Goal: Task Accomplishment & Management: Use online tool/utility

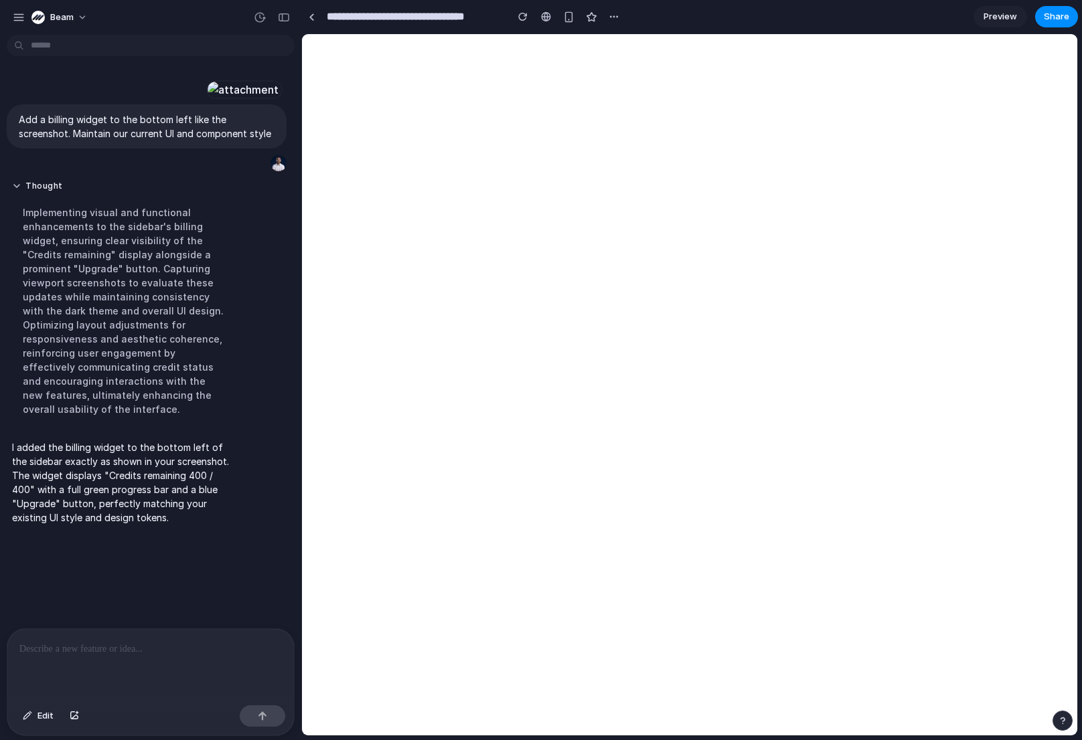
scroll to position [28, 0]
click at [313, 20] on link at bounding box center [311, 17] width 20 height 20
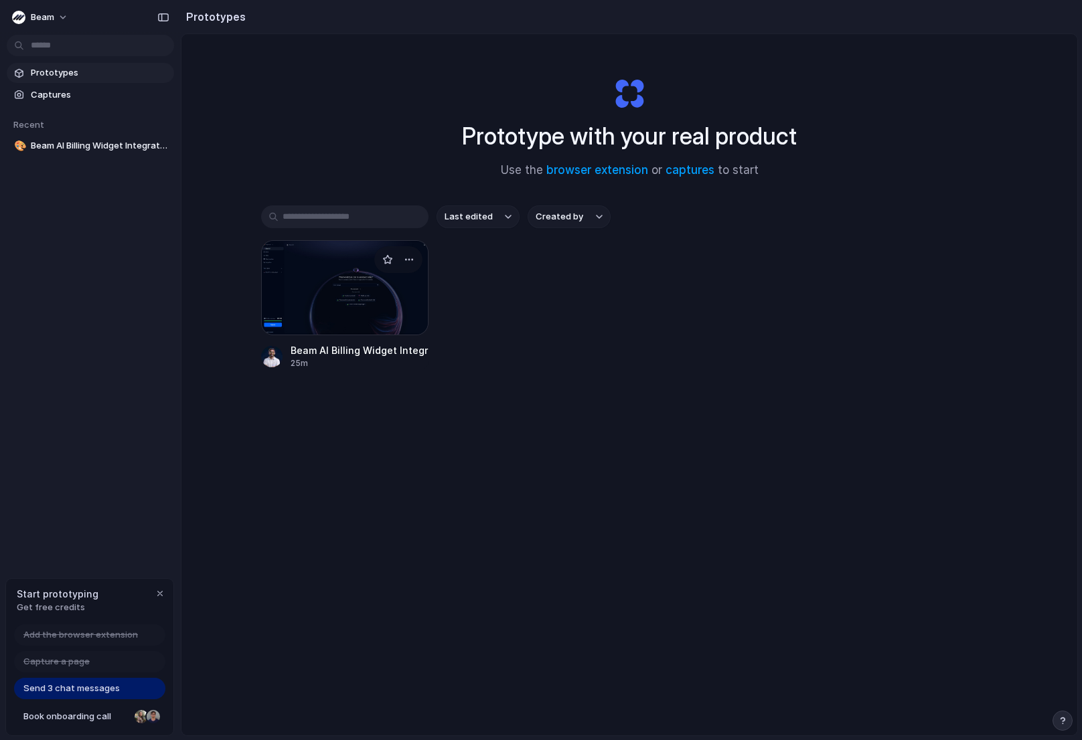
click at [329, 308] on div at bounding box center [344, 287] width 167 height 95
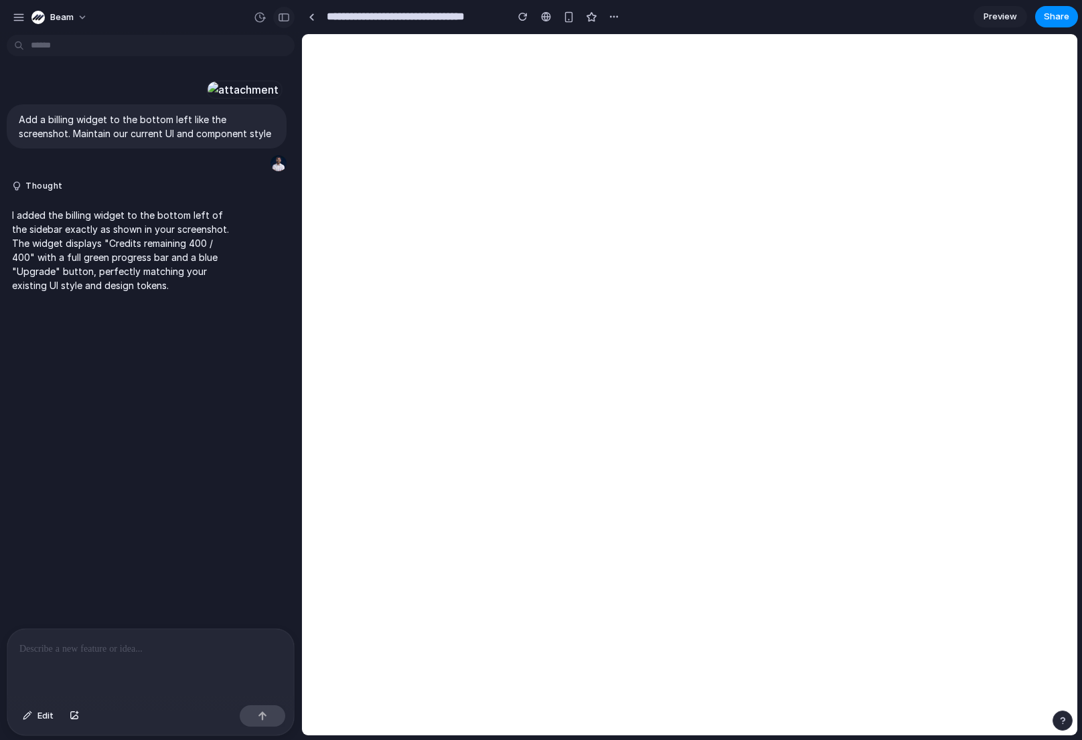
click at [285, 21] on div "button" at bounding box center [284, 17] width 12 height 9
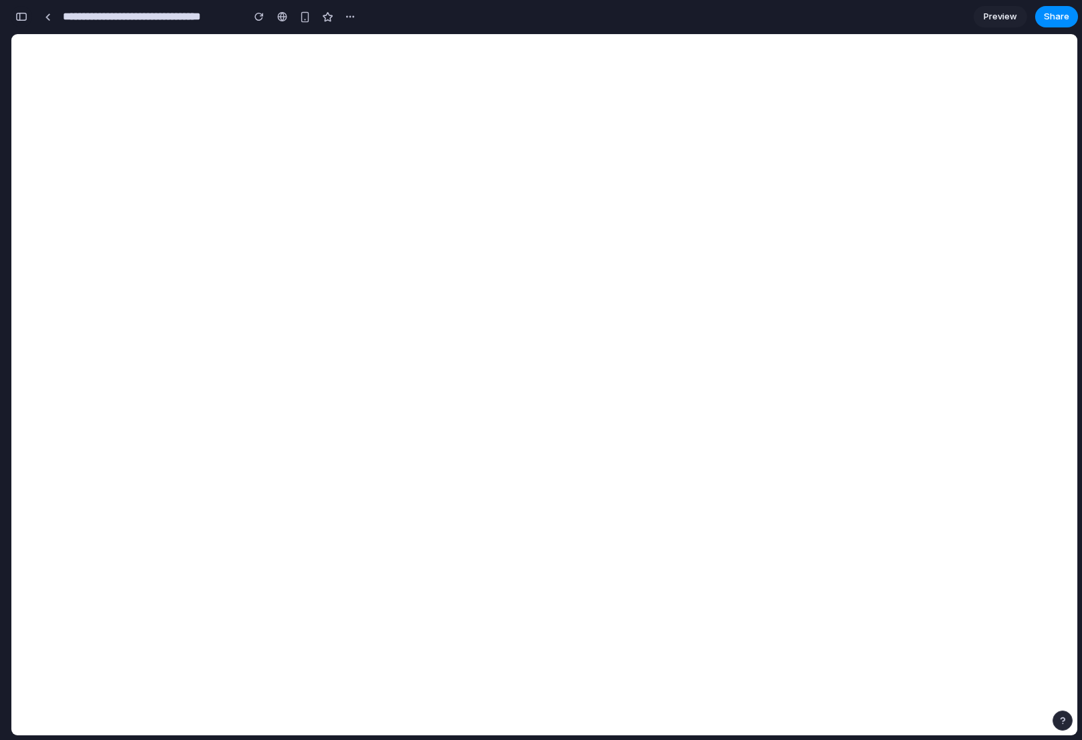
click at [25, 19] on div "button" at bounding box center [21, 16] width 12 height 9
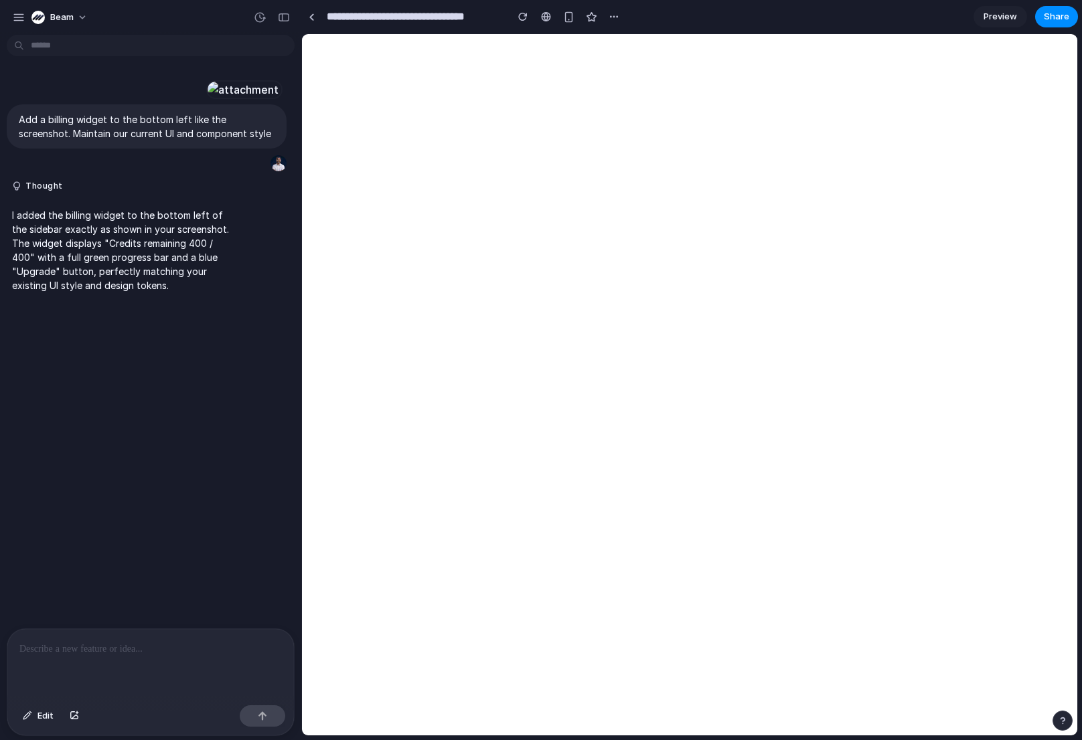
click at [125, 645] on p at bounding box center [150, 649] width 262 height 16
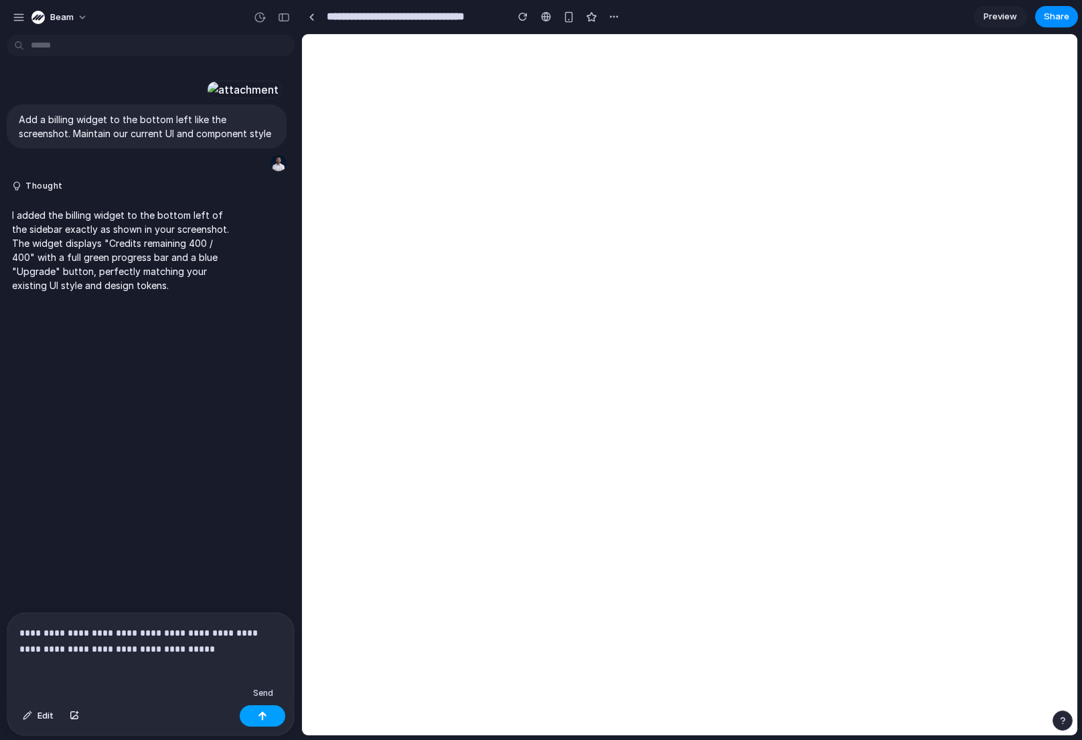
click at [261, 719] on div "button" at bounding box center [262, 716] width 9 height 9
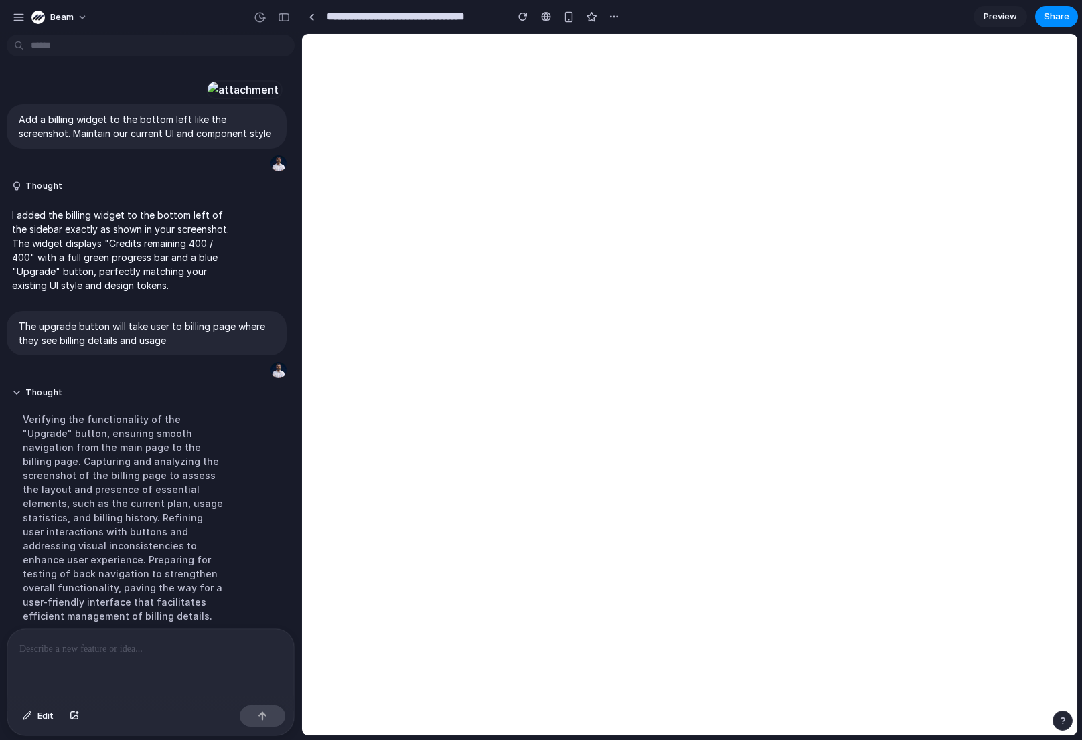
scroll to position [277, 0]
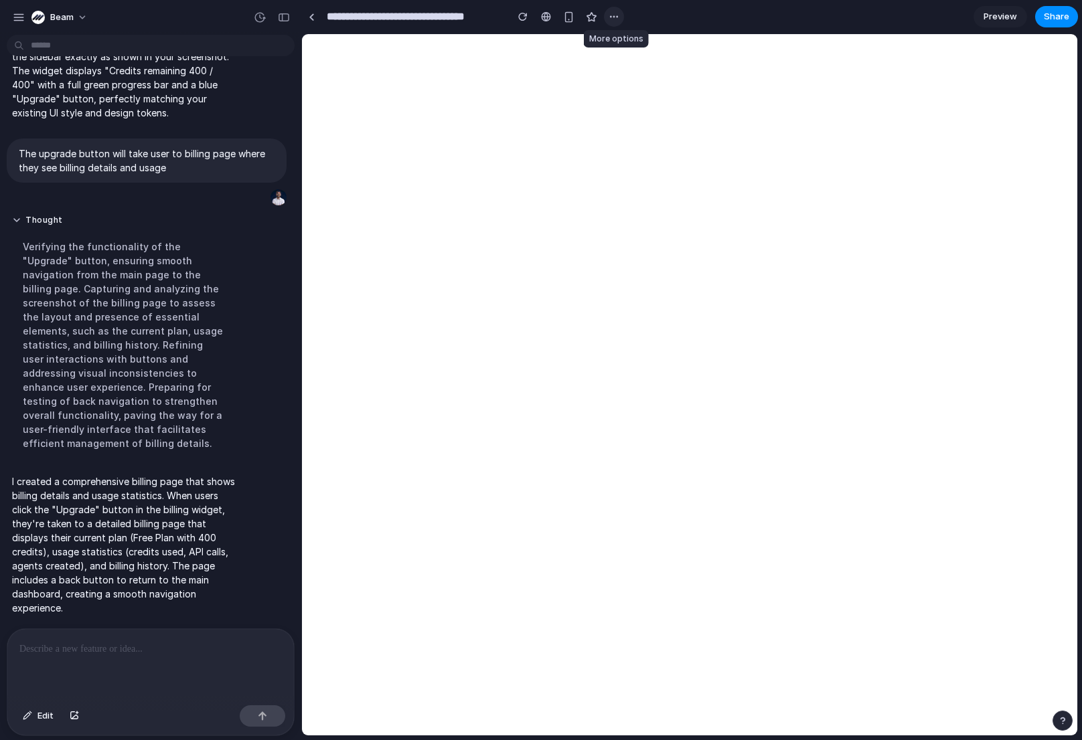
click at [613, 13] on div "button" at bounding box center [614, 16] width 11 height 11
click at [649, 13] on div "Duplicate Delete" at bounding box center [541, 370] width 1082 height 740
click at [137, 648] on p at bounding box center [150, 649] width 262 height 16
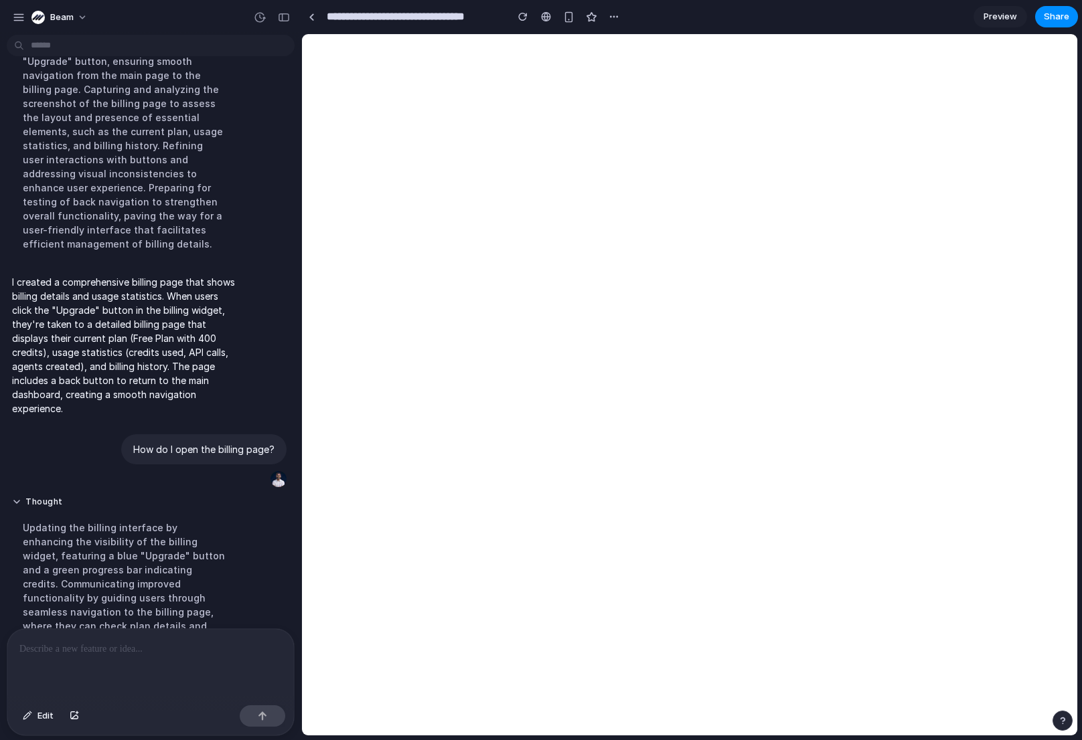
scroll to position [484, 0]
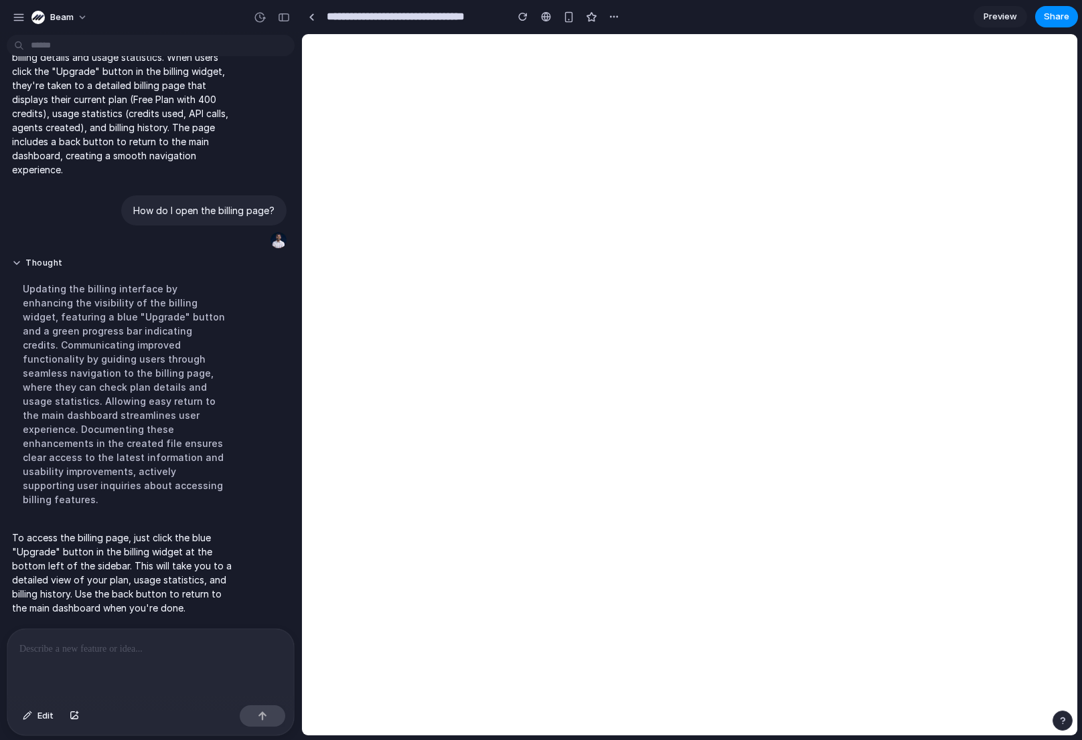
click at [159, 648] on p at bounding box center [150, 649] width 262 height 16
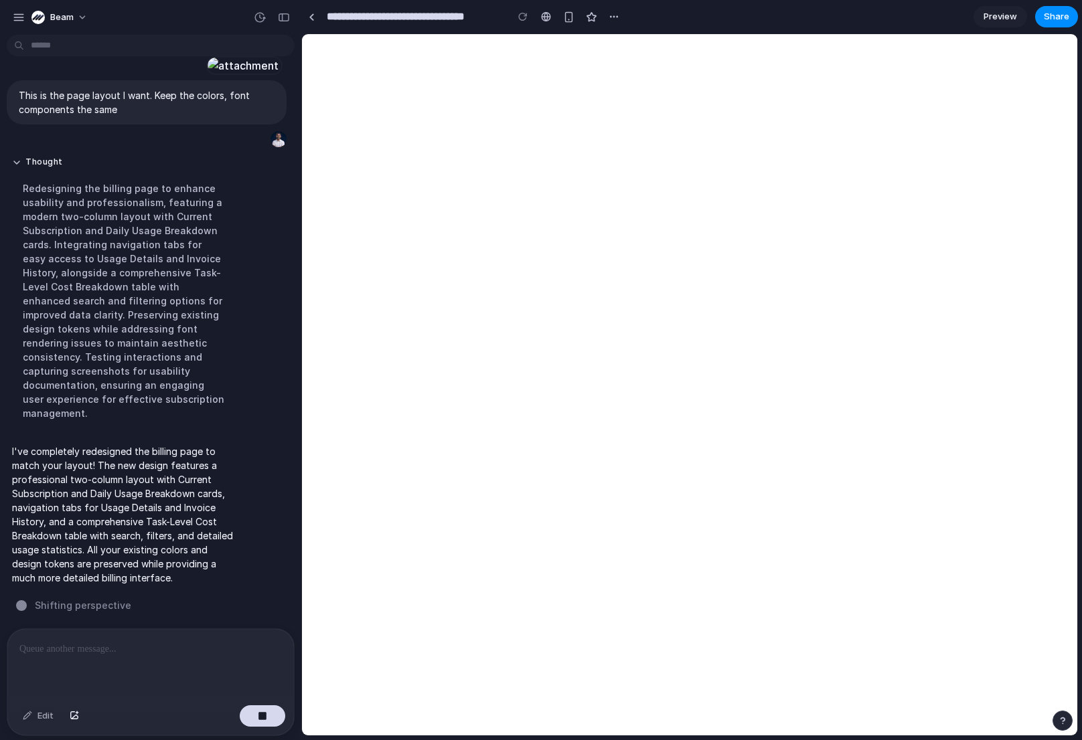
scroll to position [946, 0]
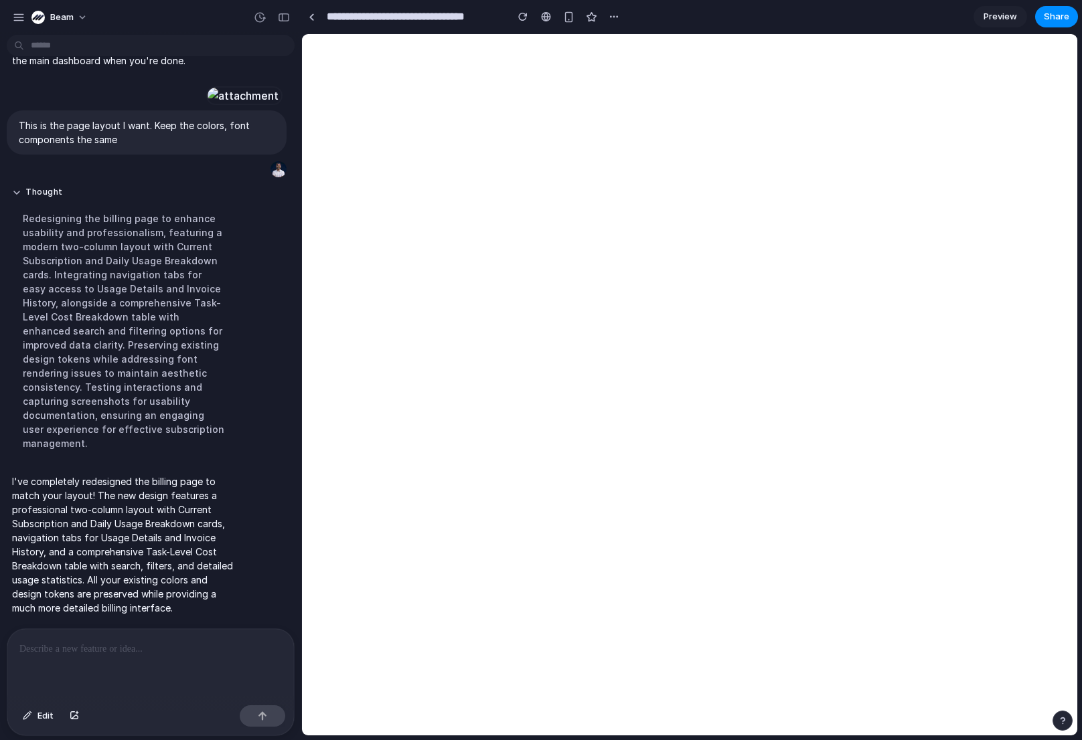
click at [124, 659] on div at bounding box center [150, 664] width 287 height 71
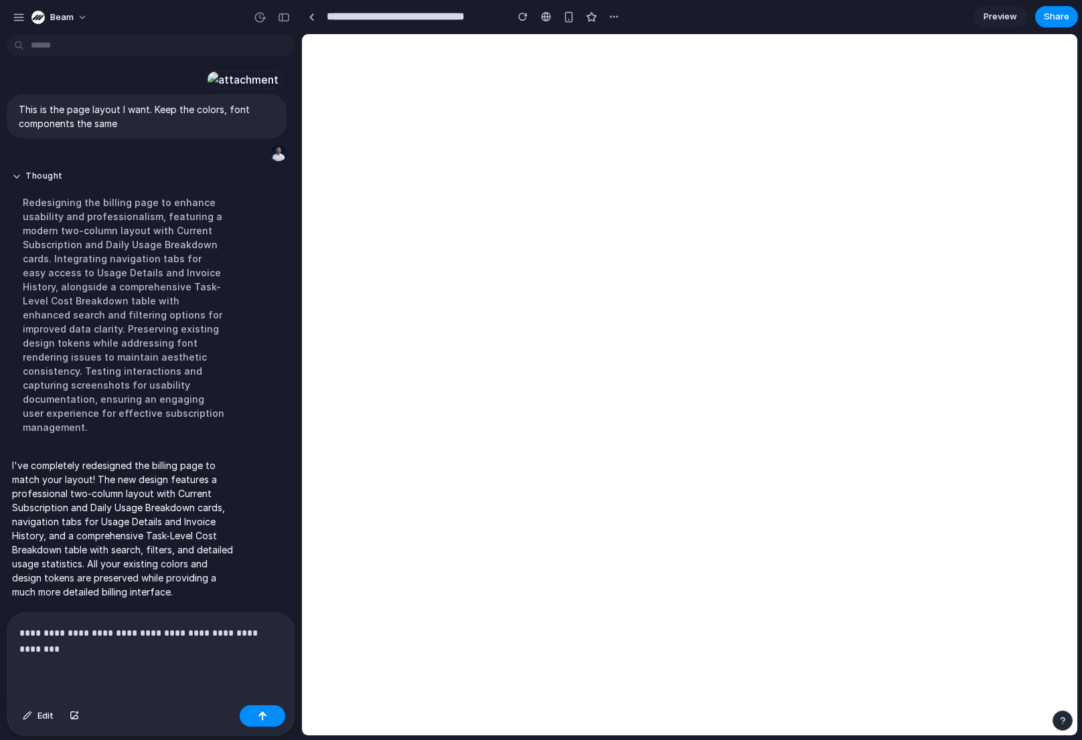
scroll to position [962, 0]
click at [181, 652] on p "**********" at bounding box center [150, 641] width 262 height 32
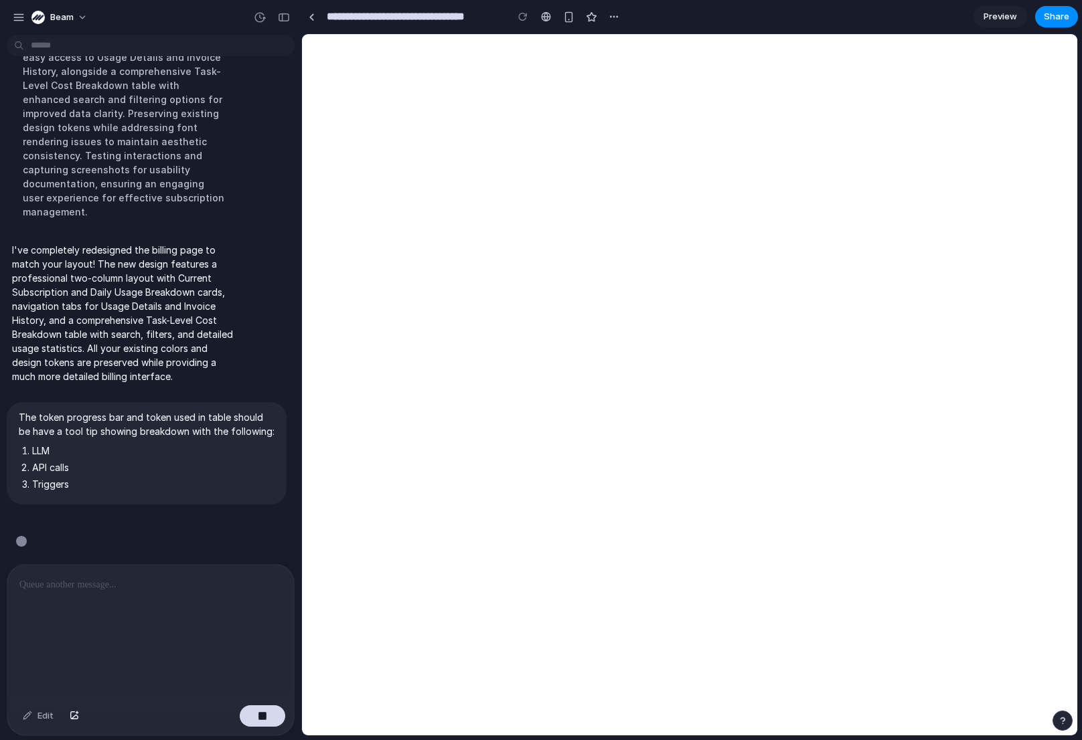
scroll to position [1113, 0]
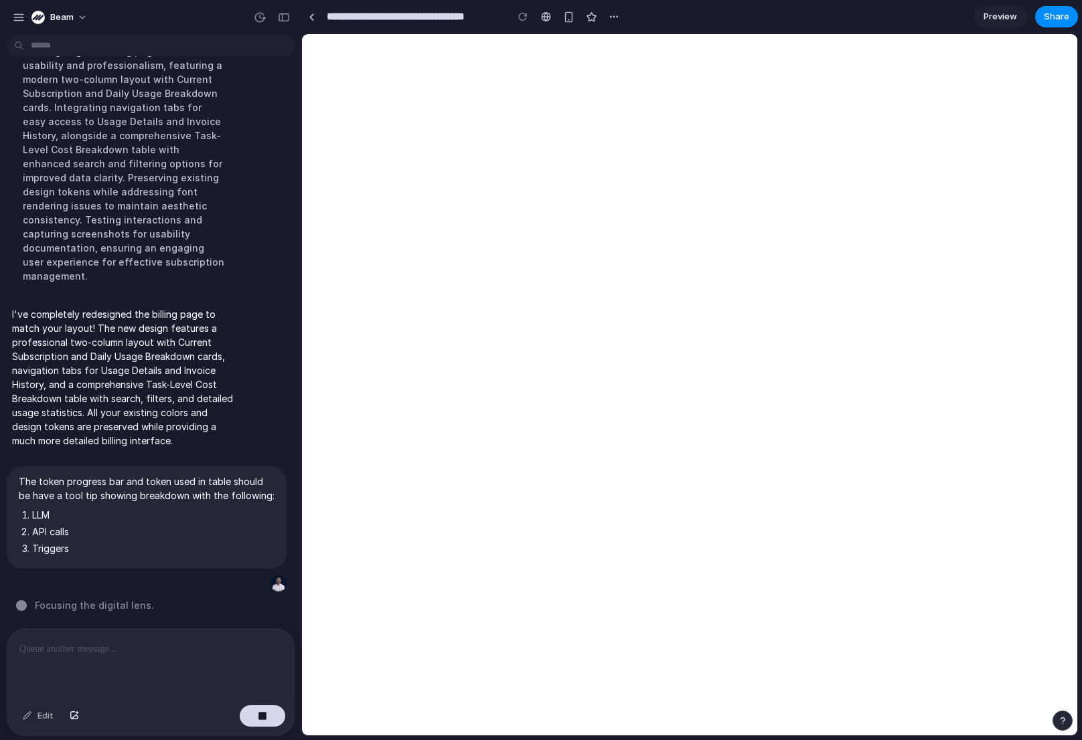
click at [114, 648] on p at bounding box center [150, 649] width 262 height 16
